Goal: Task Accomplishment & Management: Use online tool/utility

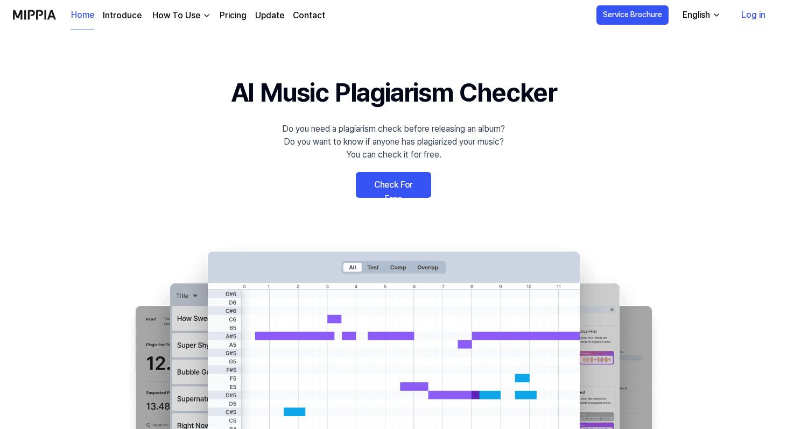
click at [412, 184] on link "Check For Free" at bounding box center [393, 185] width 75 height 26
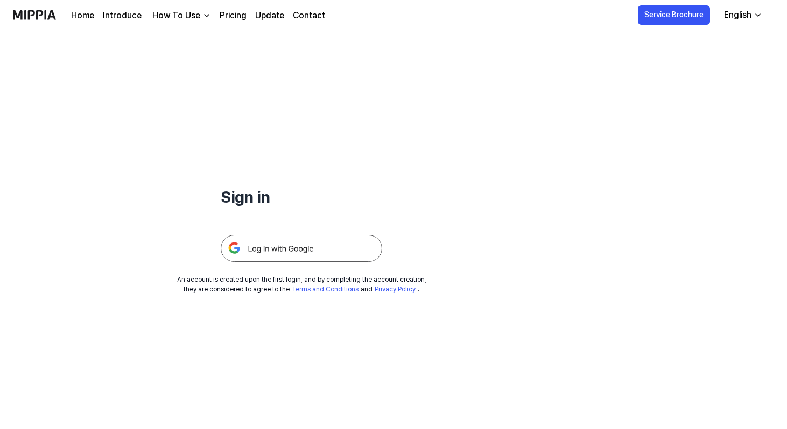
click at [314, 247] on img at bounding box center [301, 248] width 161 height 27
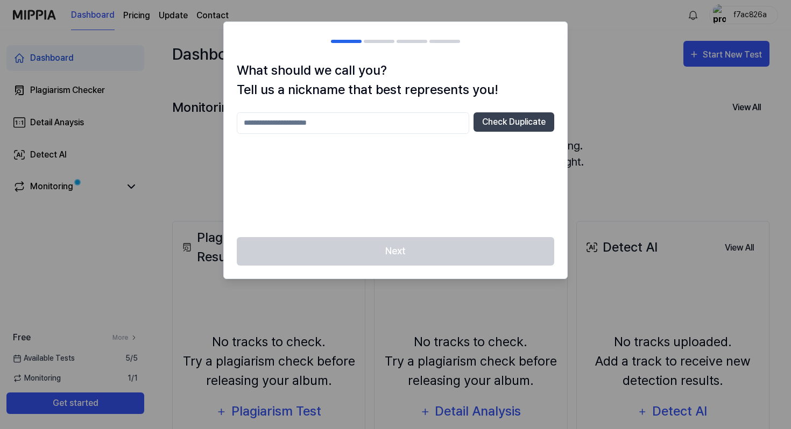
click at [338, 126] on input "text" at bounding box center [353, 123] width 232 height 22
type input "*****"
click at [515, 131] on button "Check Duplicate" at bounding box center [514, 121] width 81 height 19
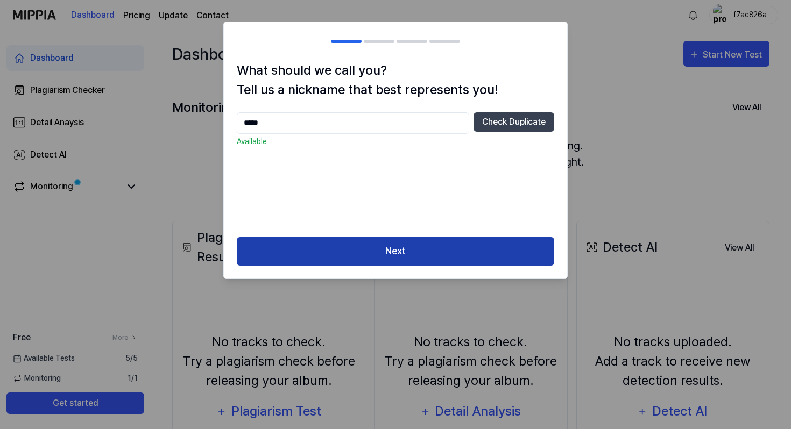
click at [418, 258] on button "Next" at bounding box center [396, 251] width 318 height 29
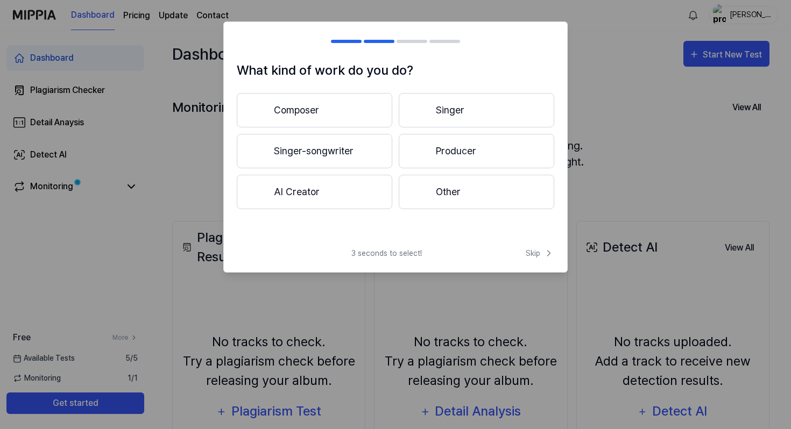
click at [441, 192] on button "Other" at bounding box center [477, 192] width 156 height 34
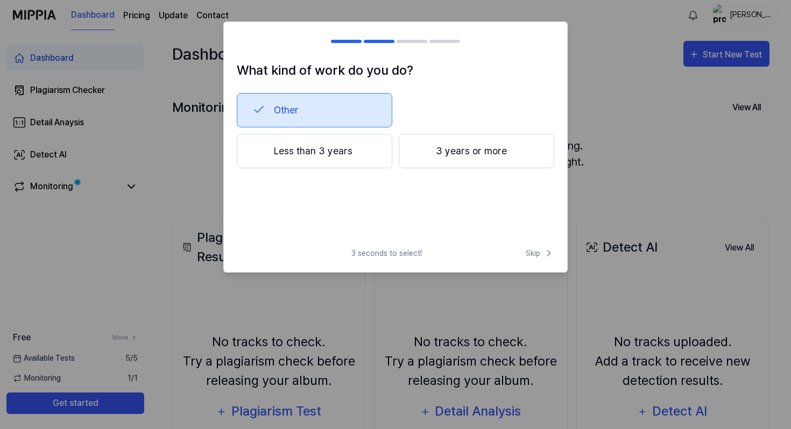
click at [357, 156] on button "Less than 3 years" at bounding box center [315, 151] width 156 height 34
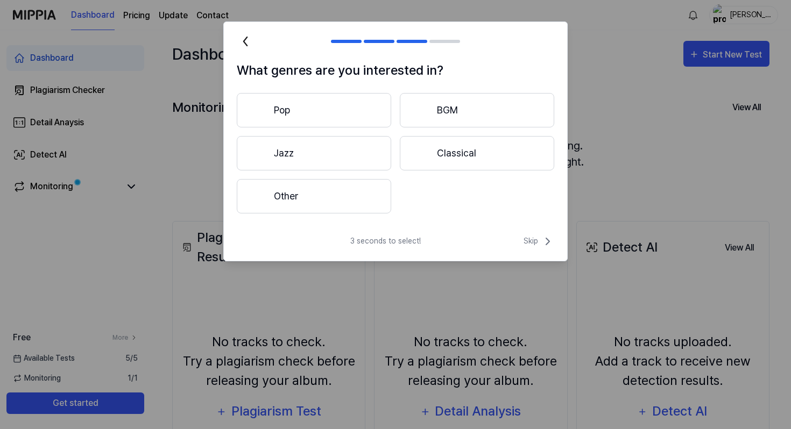
click at [367, 105] on button "Pop" at bounding box center [314, 110] width 154 height 34
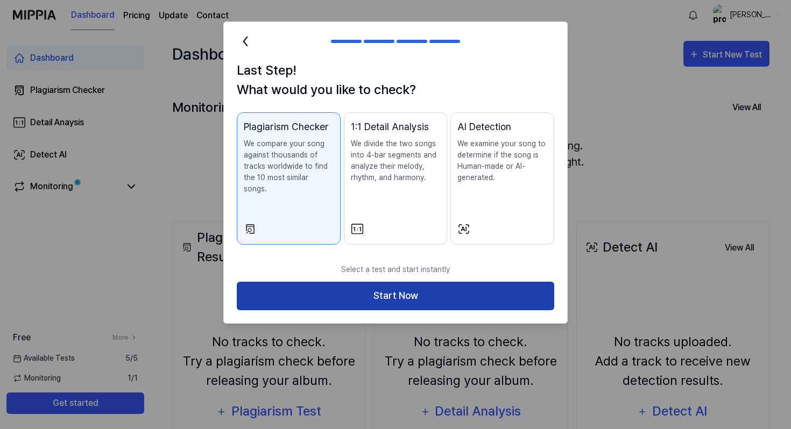
click at [432, 285] on button "Start Now" at bounding box center [396, 296] width 318 height 29
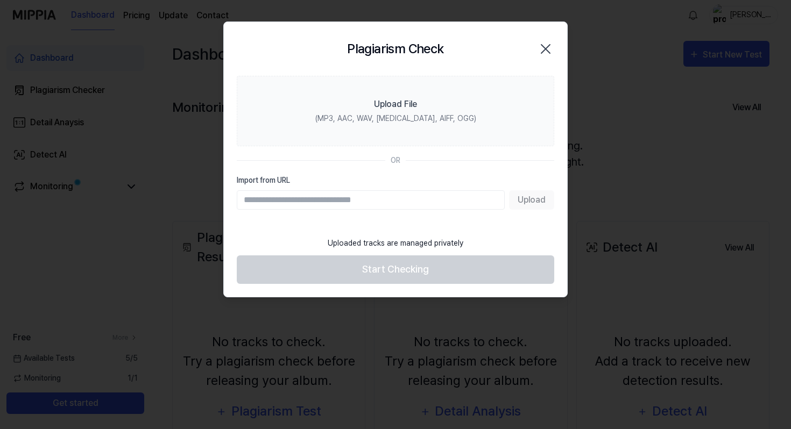
paste input "**********"
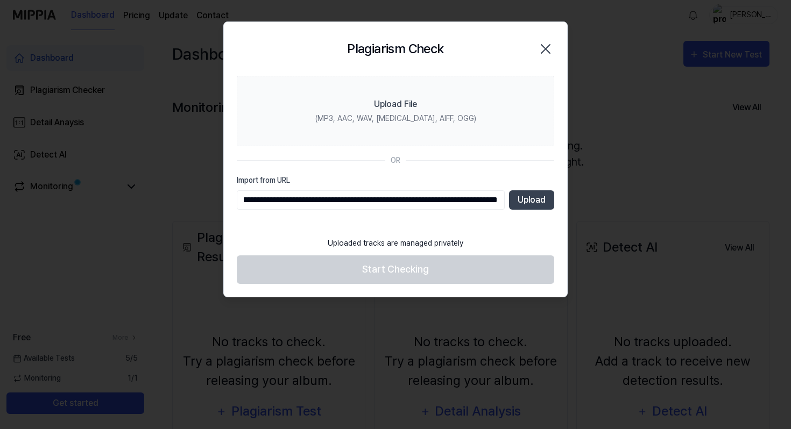
type input "**********"
click at [525, 203] on button "Upload" at bounding box center [531, 200] width 45 height 19
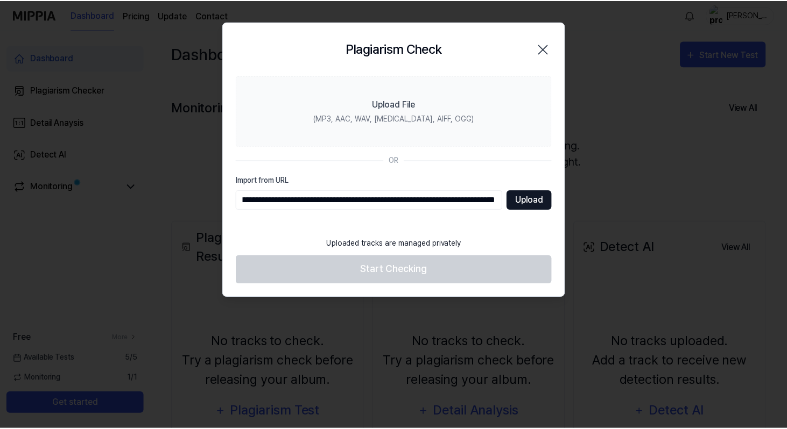
scroll to position [0, 0]
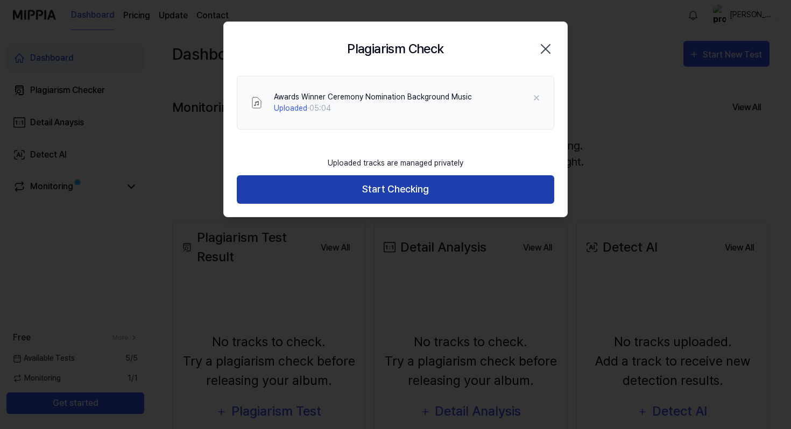
click at [418, 180] on button "Start Checking" at bounding box center [396, 189] width 318 height 29
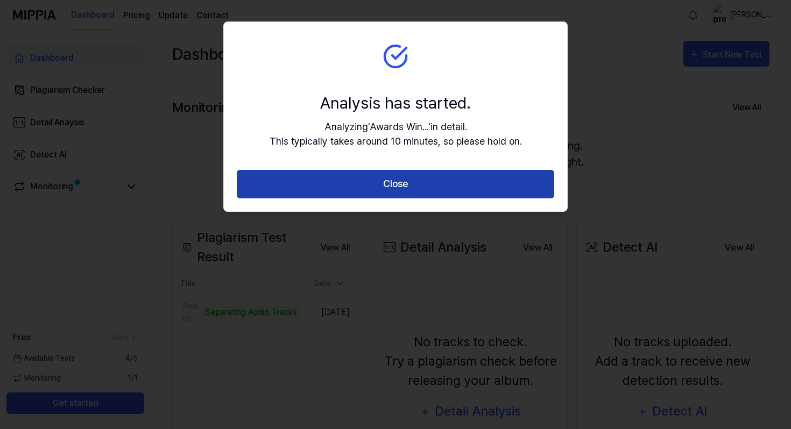
click at [357, 180] on button "Close" at bounding box center [396, 184] width 318 height 29
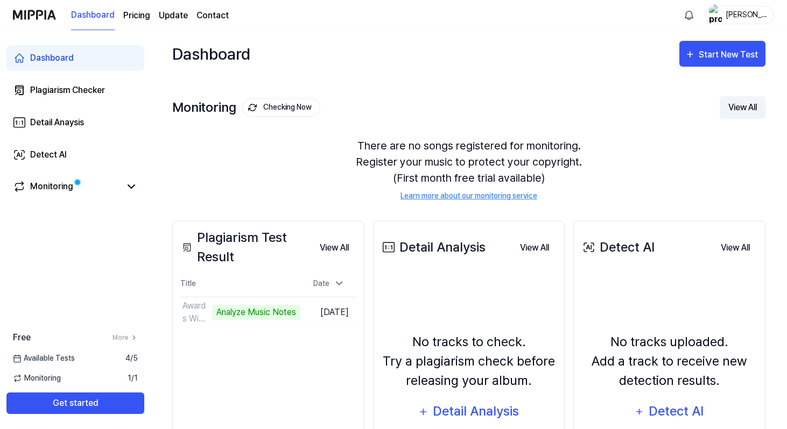
click at [745, 103] on button "View All" at bounding box center [743, 107] width 46 height 23
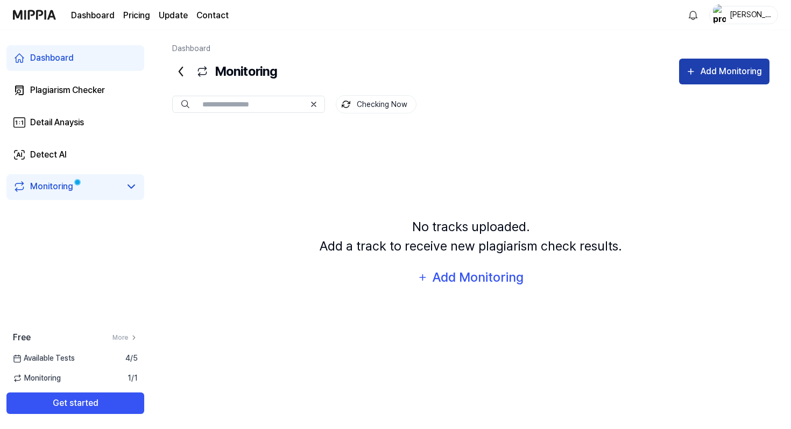
click at [725, 65] on div "Add Monitoring" at bounding box center [732, 72] width 64 height 14
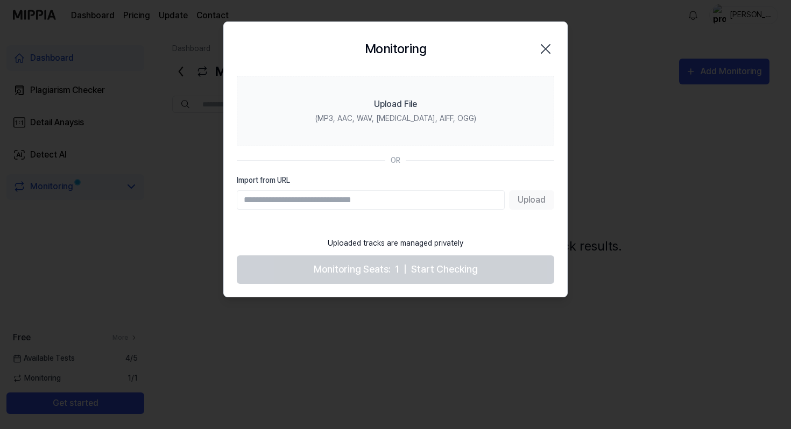
type input "**********"
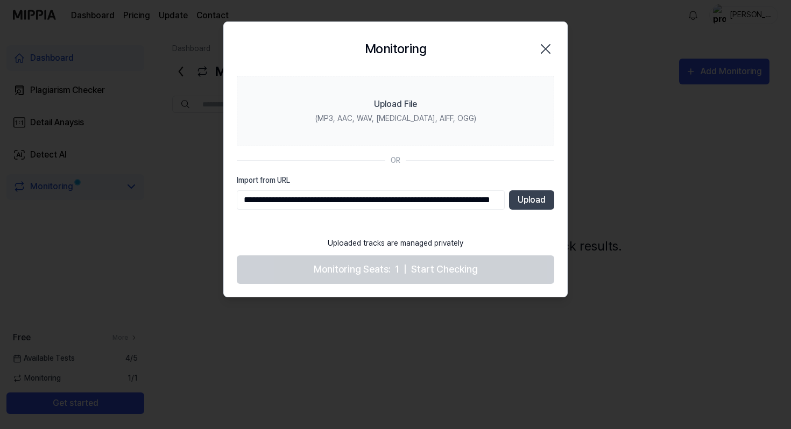
scroll to position [0, 72]
click at [530, 202] on button "Upload" at bounding box center [531, 200] width 45 height 19
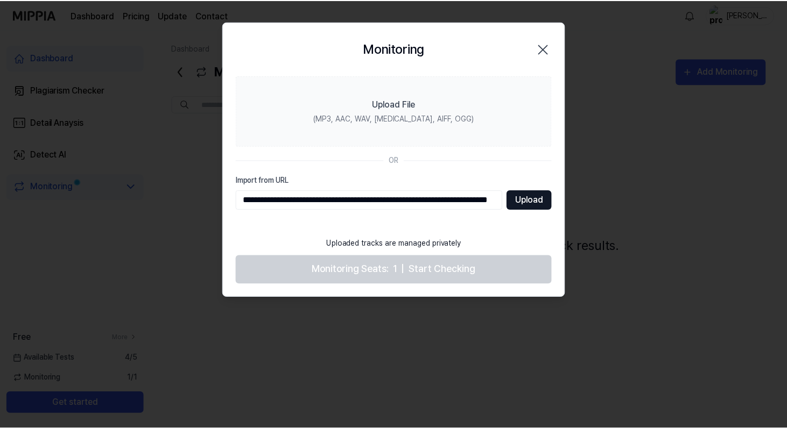
scroll to position [0, 0]
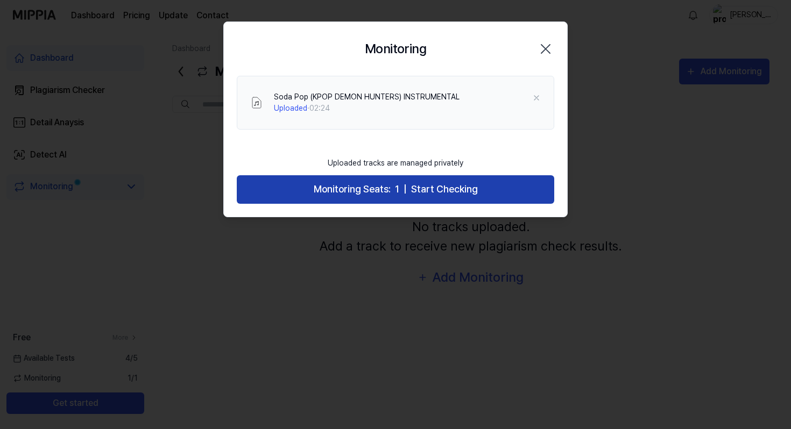
click at [511, 200] on button "Monitoring Seats: 1 | Start Checking" at bounding box center [396, 189] width 318 height 29
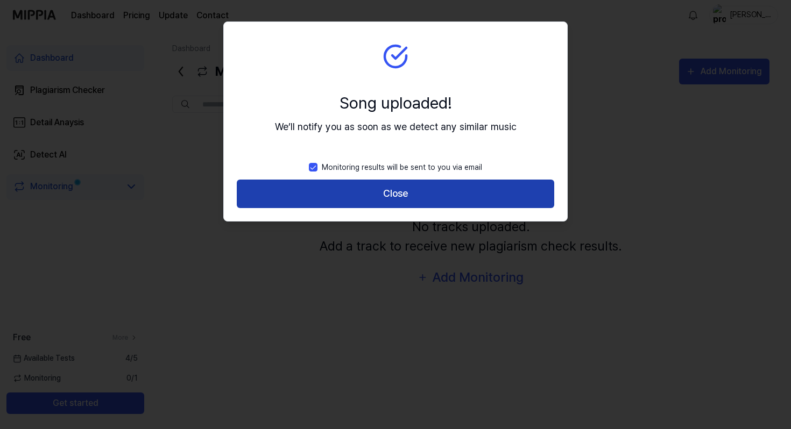
click at [403, 196] on button "Close" at bounding box center [396, 194] width 318 height 29
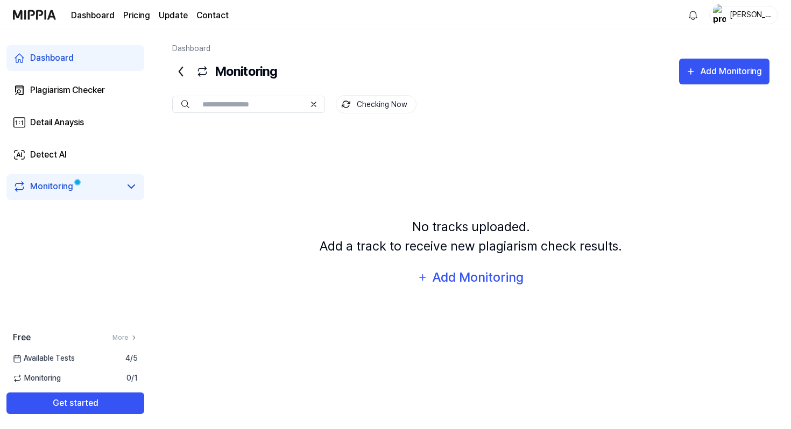
click at [180, 74] on icon at bounding box center [180, 71] width 3 height 9
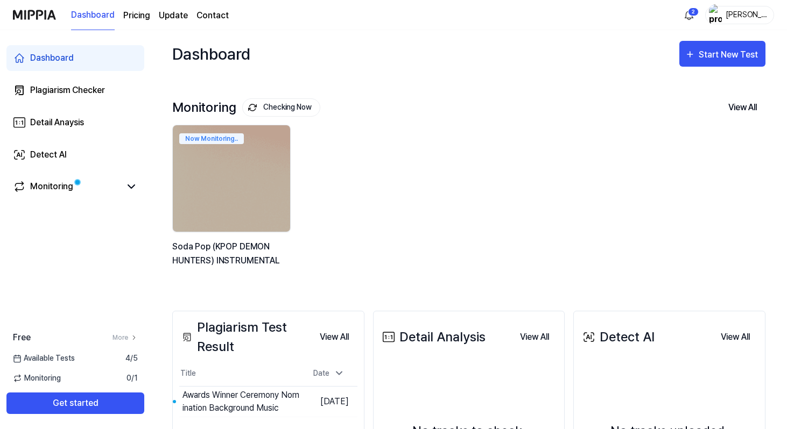
click at [360, 180] on div "Now Monitoring.. Soda Pop (KPOP DEMON HUNTERS) INSTRUMENTAL" at bounding box center [460, 202] width 593 height 154
click at [744, 102] on button "View All" at bounding box center [743, 107] width 46 height 23
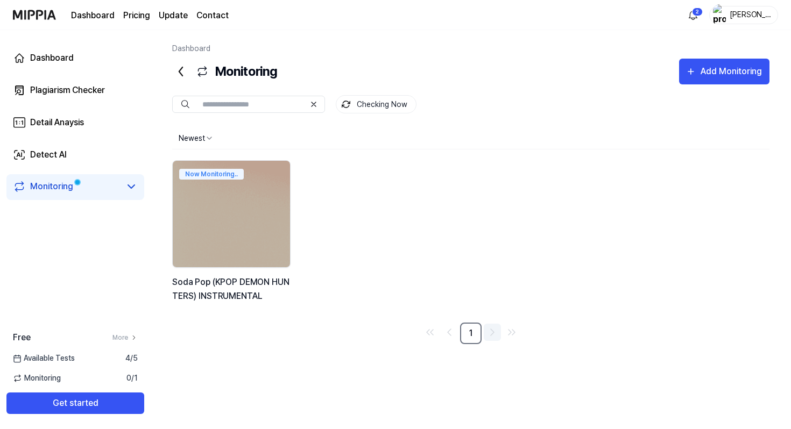
click at [494, 337] on icon "Go to next page" at bounding box center [492, 332] width 13 height 13
click at [447, 337] on icon "Go to previous page" at bounding box center [449, 332] width 13 height 13
click at [186, 76] on icon at bounding box center [180, 71] width 17 height 17
